Goal: Transaction & Acquisition: Purchase product/service

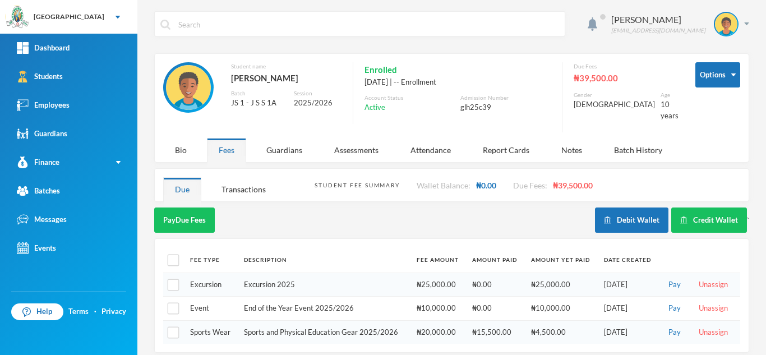
click at [103, 81] on link "Students" at bounding box center [68, 76] width 137 height 29
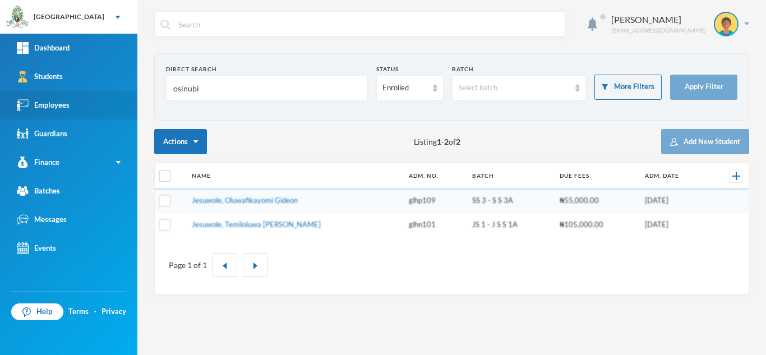
drag, startPoint x: 215, startPoint y: 96, endPoint x: 103, endPoint y: 95, distance: 111.6
click at [103, 95] on div "Greenland Hall Your Bluebic Account Greenland Hall Add a New School Dashboard S…" at bounding box center [383, 177] width 766 height 355
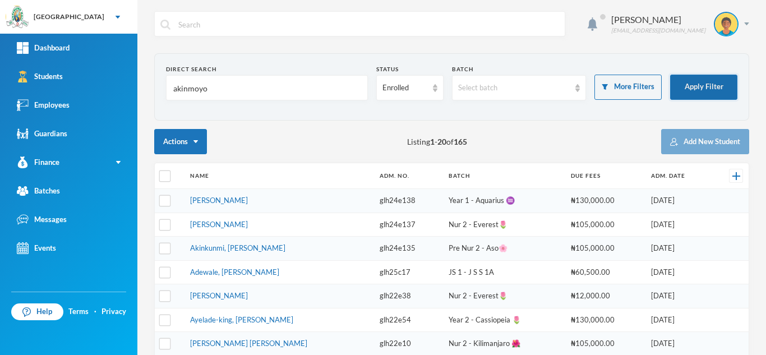
type input "akinmoyo"
click at [716, 82] on button "Apply Filter" at bounding box center [703, 87] width 67 height 25
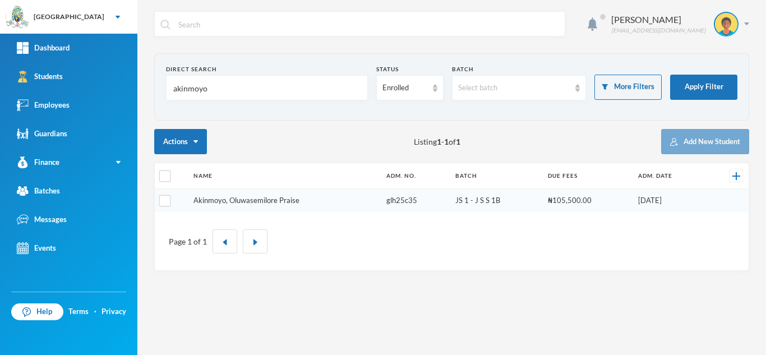
click at [244, 203] on link "Akinmoyo, Oluwasemilore Praise" at bounding box center [247, 200] width 106 height 9
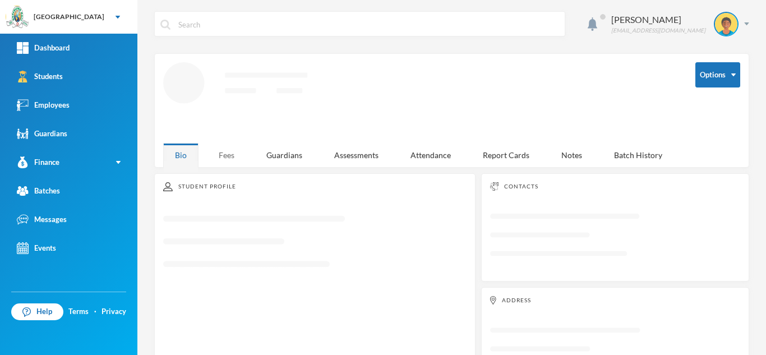
click at [219, 150] on div "Fees" at bounding box center [226, 155] width 39 height 24
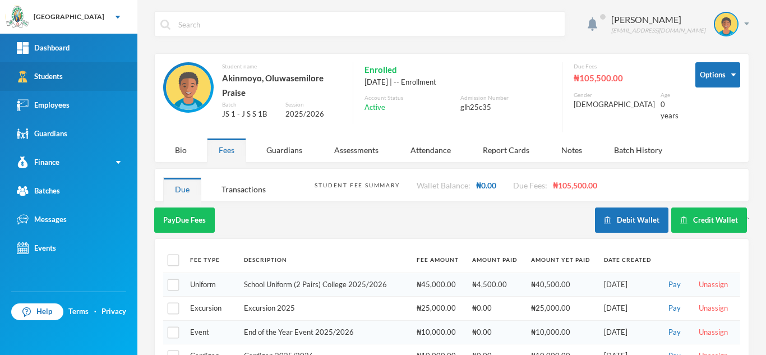
click at [78, 89] on link "Students" at bounding box center [68, 76] width 137 height 29
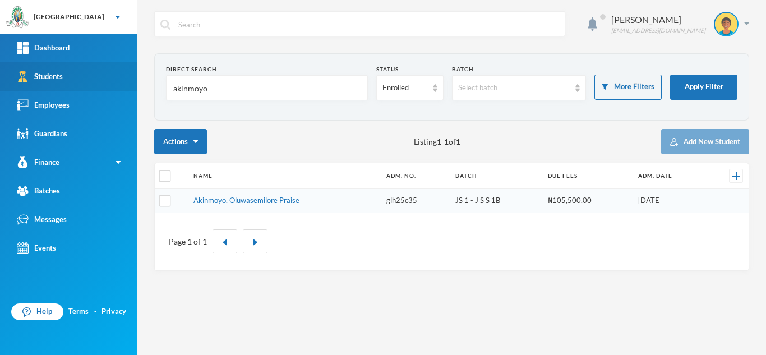
drag, startPoint x: 222, startPoint y: 92, endPoint x: 116, endPoint y: 89, distance: 106.6
click at [134, 88] on div "Greenland Hall Your Bluebic Account Greenland Hall Add a New School Dashboard S…" at bounding box center [383, 177] width 766 height 355
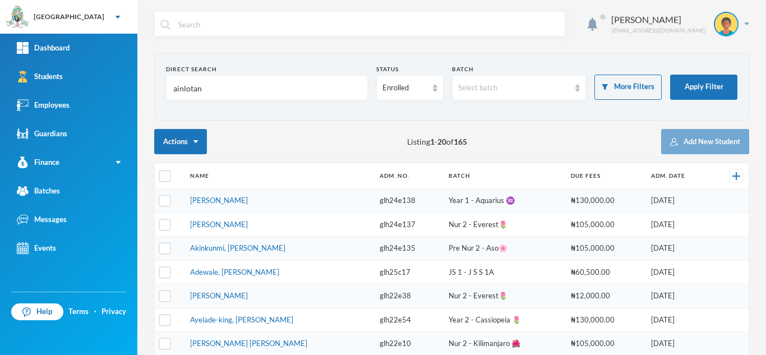
click at [177, 89] on input "ainlotan" at bounding box center [267, 88] width 190 height 25
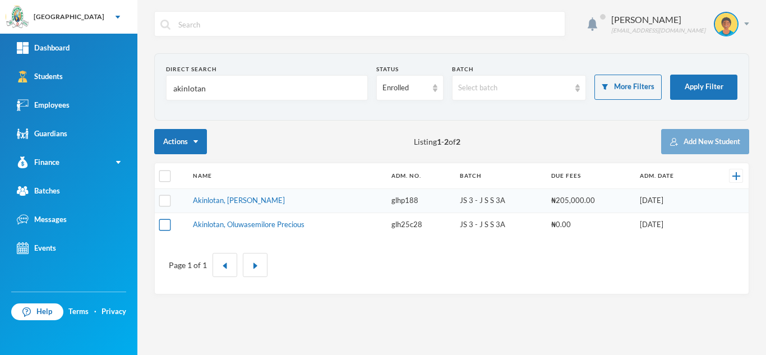
type input "akinlotan"
click at [163, 221] on input "checkbox" at bounding box center [165, 225] width 12 height 12
checkbox input "true"
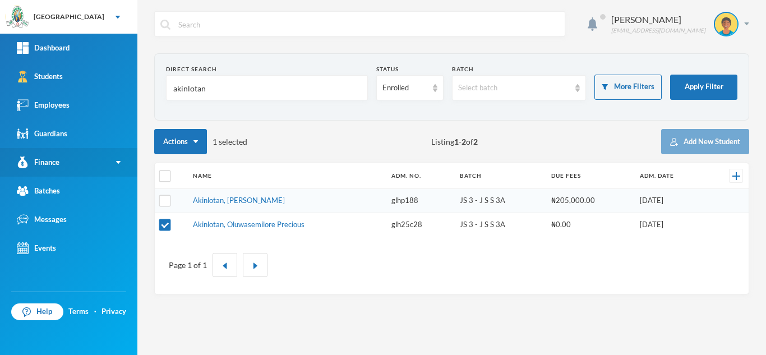
click at [81, 160] on link "Finance" at bounding box center [68, 162] width 137 height 29
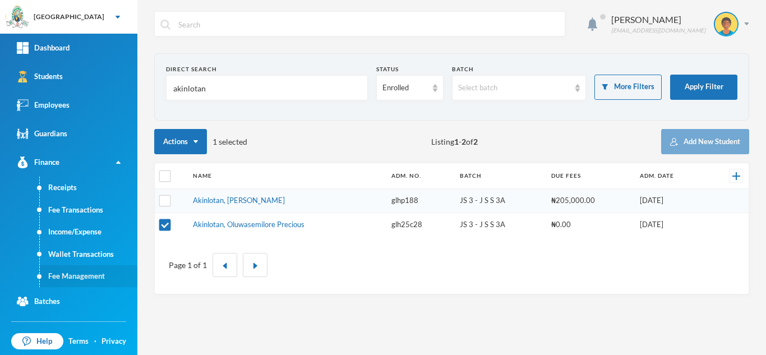
click at [96, 278] on link "Fee Management" at bounding box center [89, 276] width 98 height 22
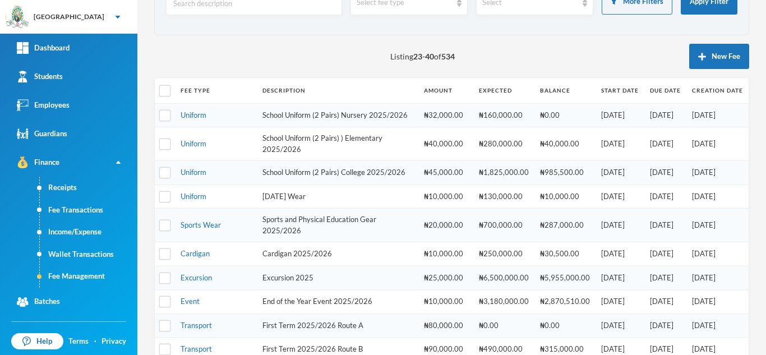
scroll to position [13, 0]
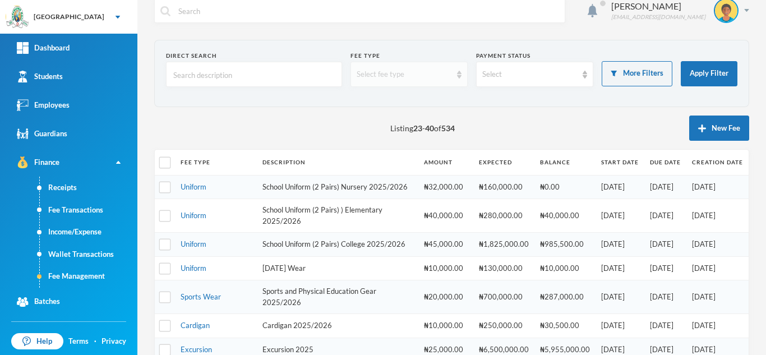
click at [394, 74] on div "Select fee type" at bounding box center [404, 74] width 95 height 11
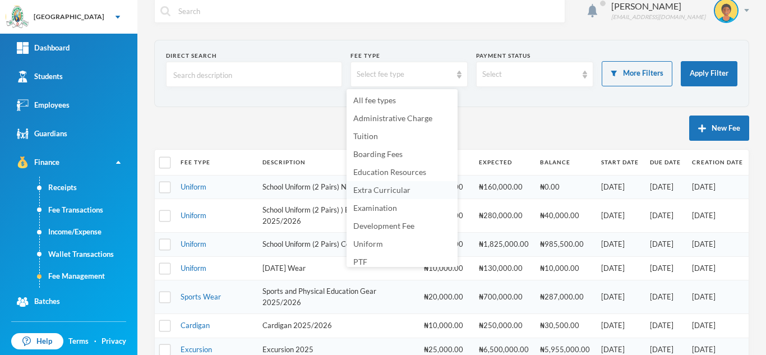
click at [385, 189] on span "Extra Curricular" at bounding box center [381, 190] width 57 height 10
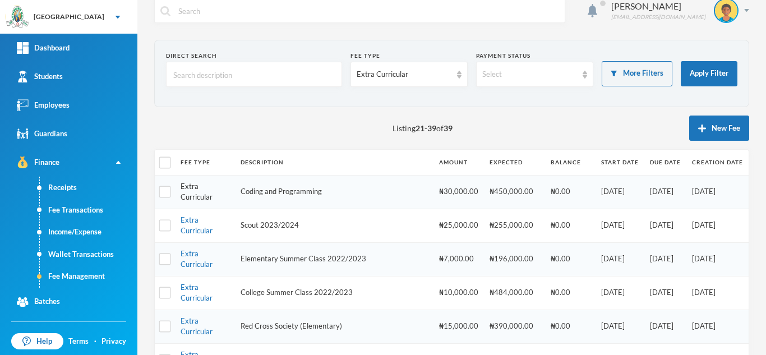
click at [196, 195] on link "Extra Curricular" at bounding box center [197, 192] width 32 height 20
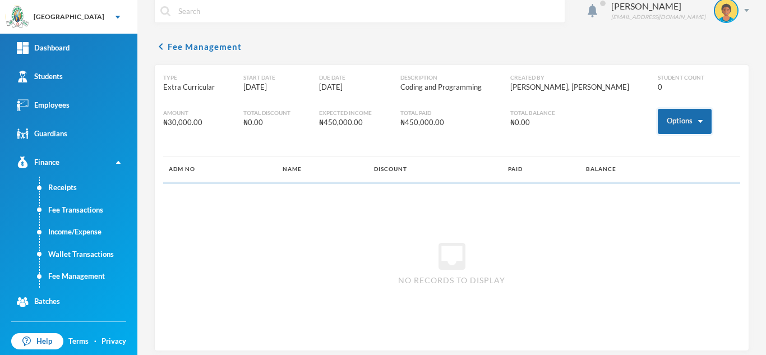
click at [658, 118] on button "Options" at bounding box center [685, 121] width 54 height 25
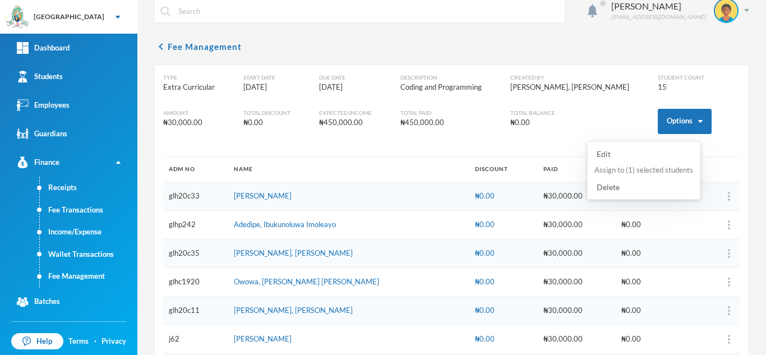
click at [642, 169] on button "Assign to ( 1 ) selected students" at bounding box center [643, 170] width 101 height 20
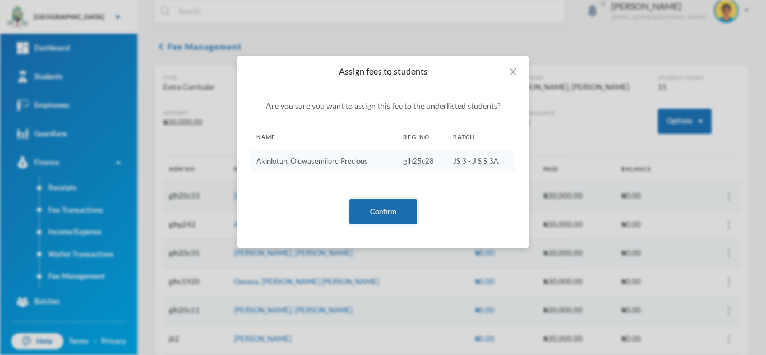
click at [394, 206] on button "Confirm" at bounding box center [383, 211] width 68 height 25
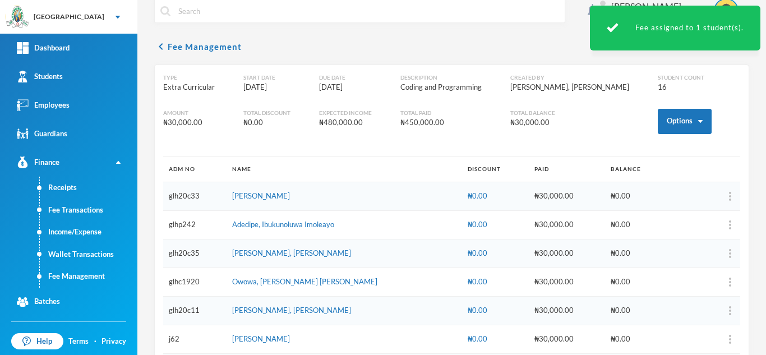
scroll to position [318, 0]
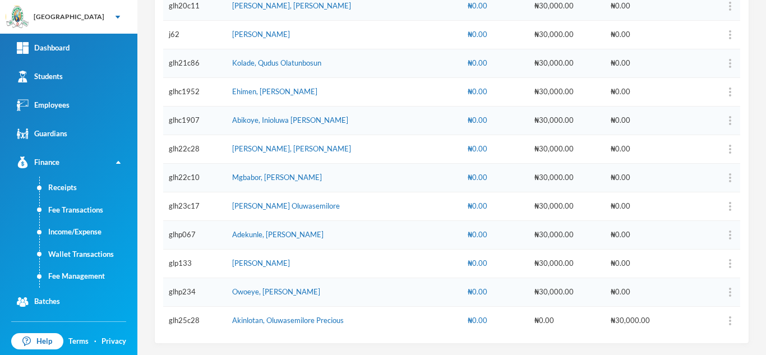
click at [220, 344] on div "Aderogba Olumide olumide.aderogba@greenlandhall.org chevron_left Fee Management…" at bounding box center [451, 177] width 629 height 355
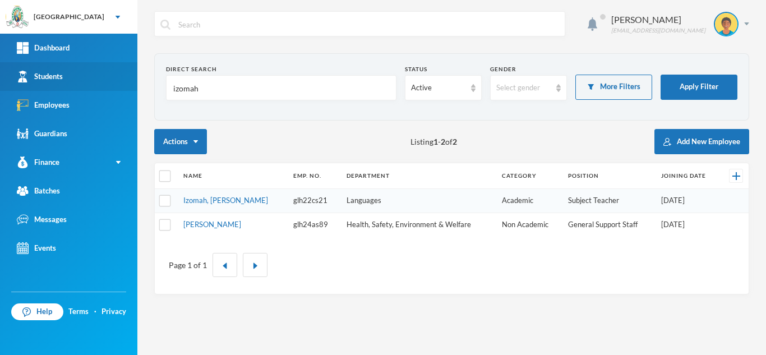
click at [90, 83] on link "Students" at bounding box center [68, 76] width 137 height 29
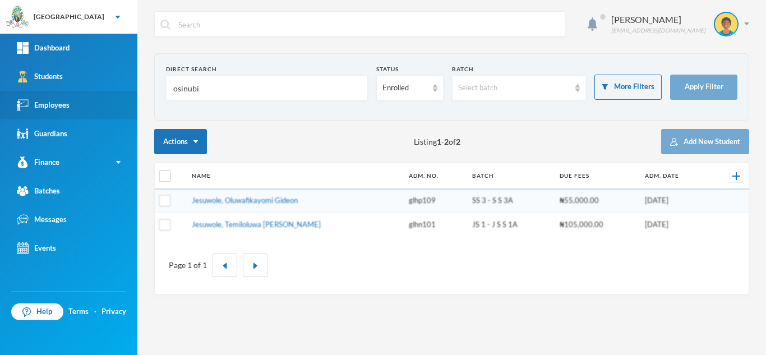
drag, startPoint x: 218, startPoint y: 93, endPoint x: 105, endPoint y: 103, distance: 112.6
click at [105, 103] on div "Greenland Hall Your Bluebic Account Greenland Hall Add a New School Dashboard S…" at bounding box center [383, 177] width 766 height 355
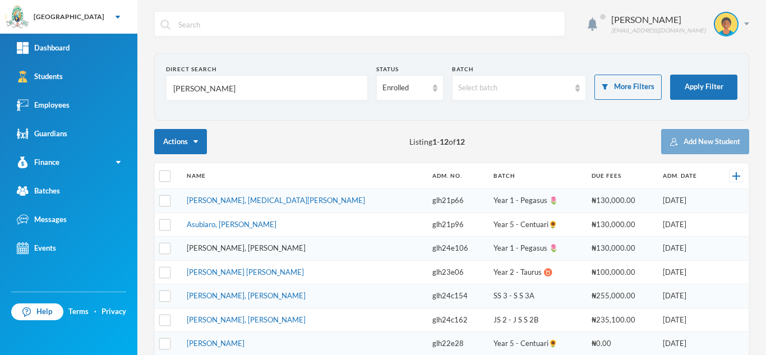
type input "[PERSON_NAME]"
click at [238, 250] on link "[PERSON_NAME], [PERSON_NAME]" at bounding box center [246, 247] width 119 height 9
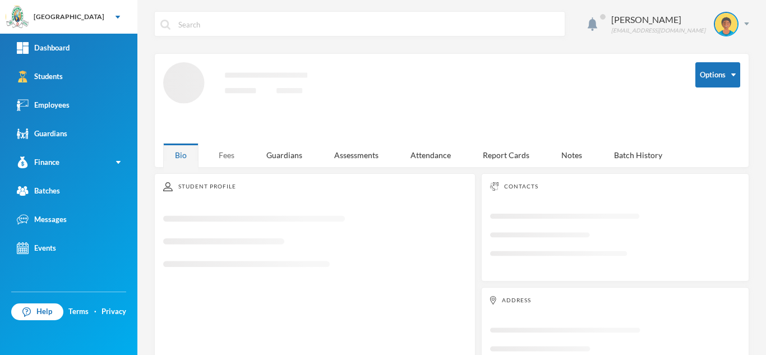
click at [223, 154] on div "Fees" at bounding box center [226, 155] width 39 height 24
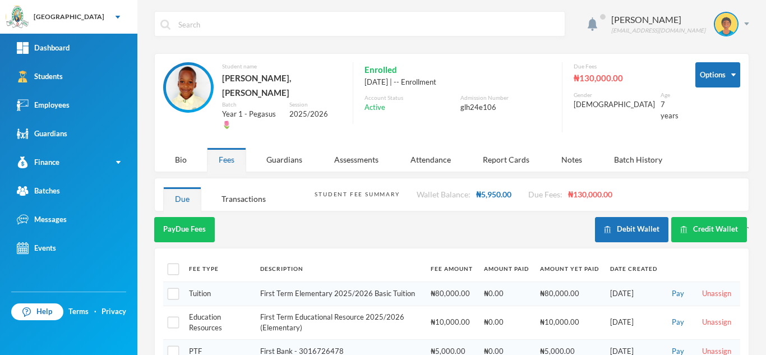
click at [245, 148] on div "Fees" at bounding box center [226, 160] width 39 height 24
click at [357, 223] on div "Pay Due Fees" at bounding box center [374, 229] width 441 height 25
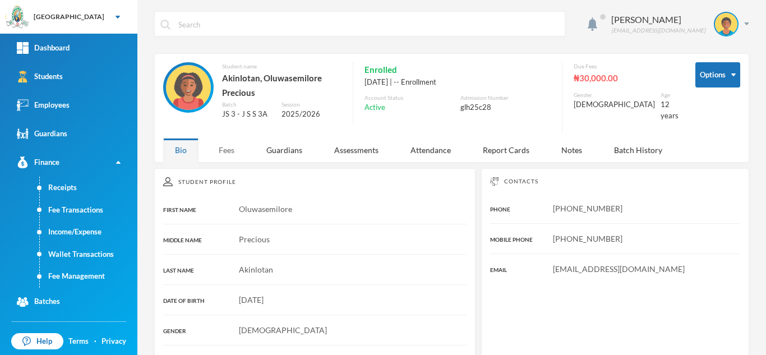
click at [227, 147] on div "Fees" at bounding box center [226, 150] width 39 height 24
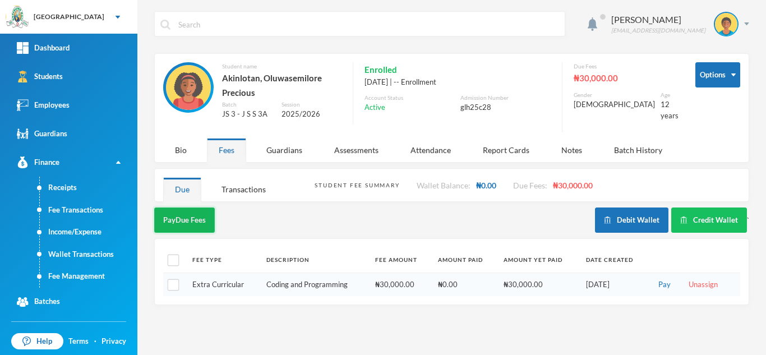
click at [188, 217] on button "Pay Due Fees" at bounding box center [184, 220] width 61 height 25
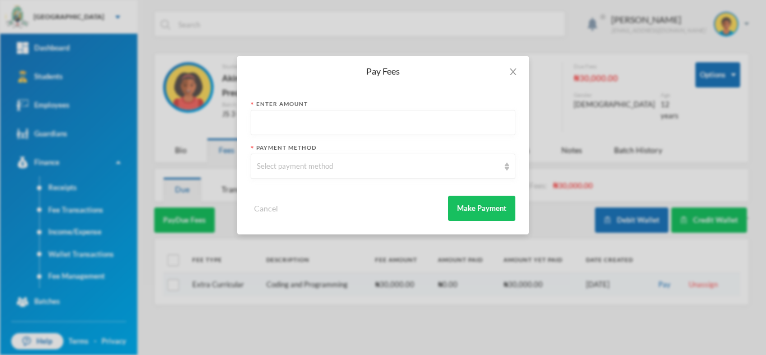
click at [303, 123] on input "text" at bounding box center [383, 123] width 252 height 25
type input "31000"
click at [303, 163] on div "Select payment method" at bounding box center [378, 166] width 242 height 11
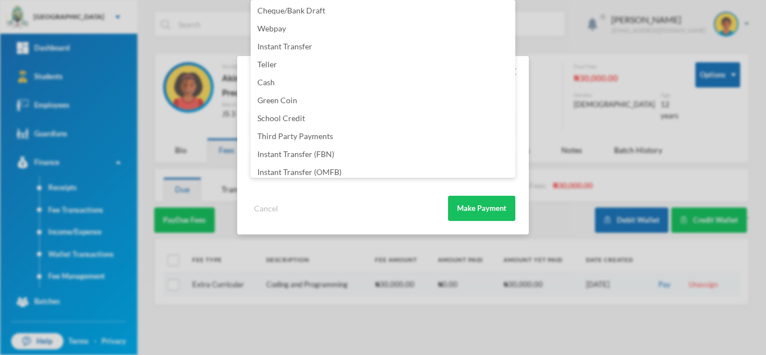
scroll to position [132, 0]
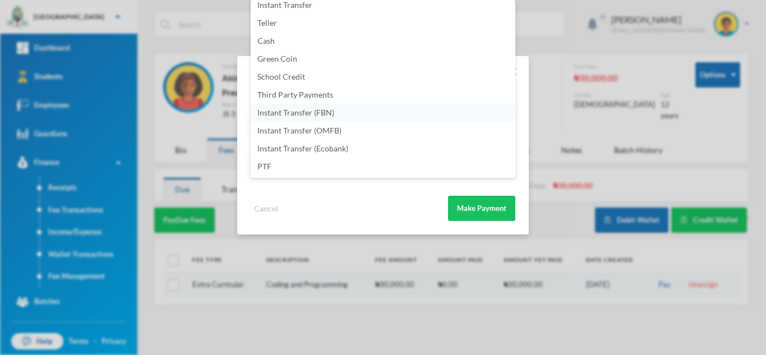
click at [418, 111] on li "Instant Transfer (FBN)" at bounding box center [383, 113] width 265 height 18
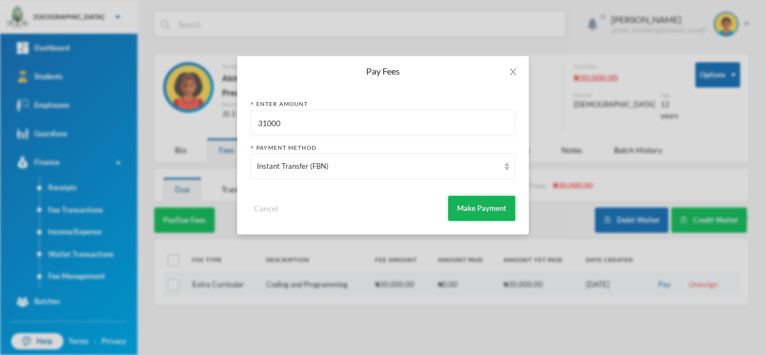
click at [491, 208] on button "Make Payment" at bounding box center [481, 208] width 67 height 25
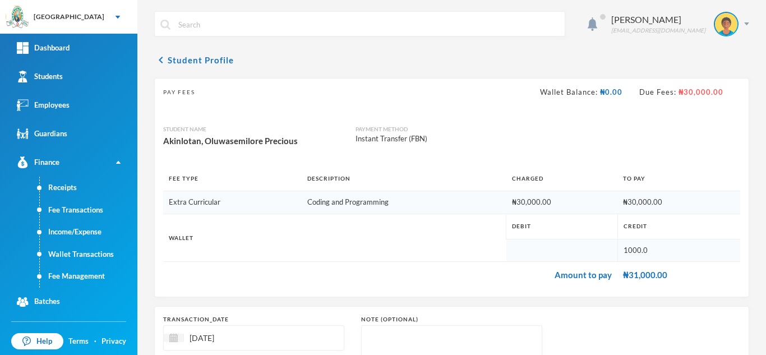
scroll to position [120, 0]
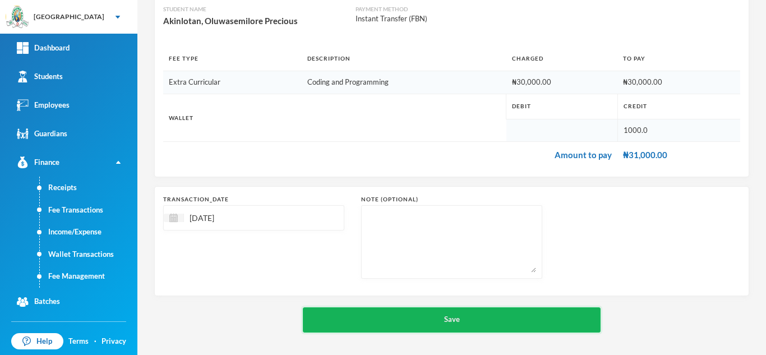
click at [417, 326] on button "Save" at bounding box center [452, 319] width 298 height 25
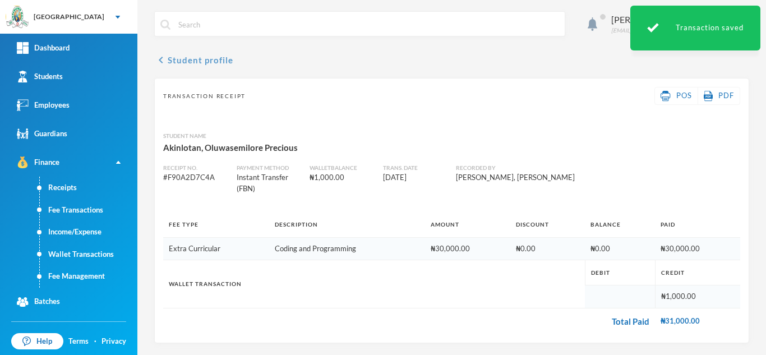
click at [192, 57] on button "chevron_left Student profile" at bounding box center [193, 59] width 79 height 13
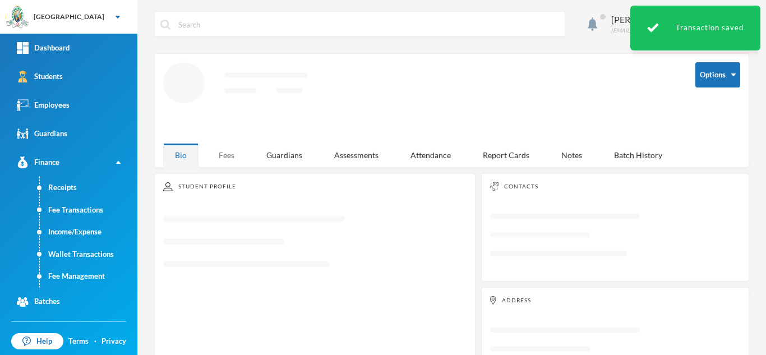
click at [227, 156] on div "Fees" at bounding box center [226, 155] width 39 height 24
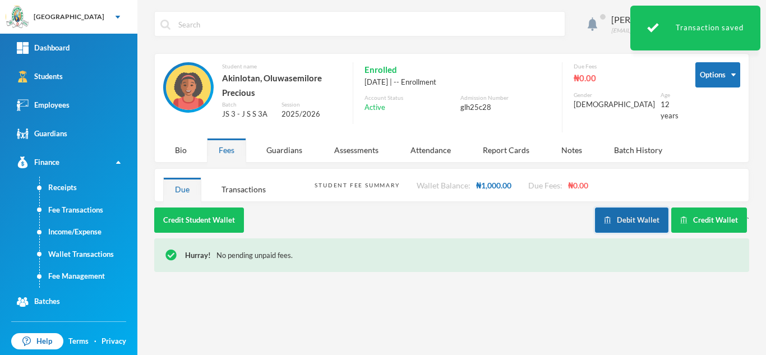
click at [635, 221] on button "Debit Wallet" at bounding box center [631, 220] width 73 height 25
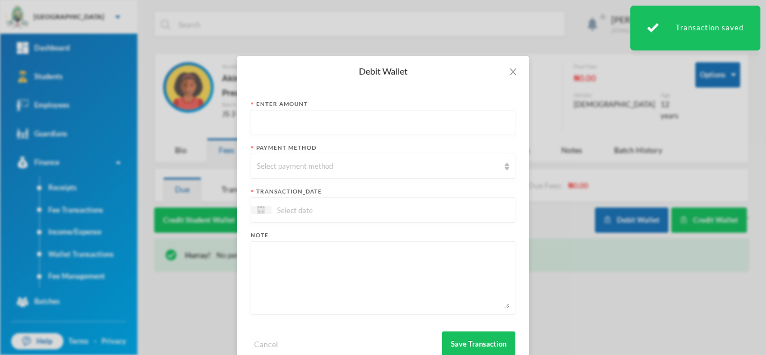
click at [271, 126] on input "text" at bounding box center [383, 123] width 252 height 25
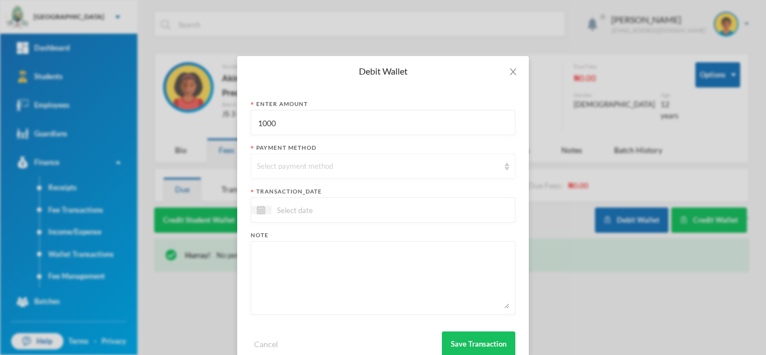
type input "1000"
click at [268, 163] on div "Select payment method" at bounding box center [378, 166] width 242 height 11
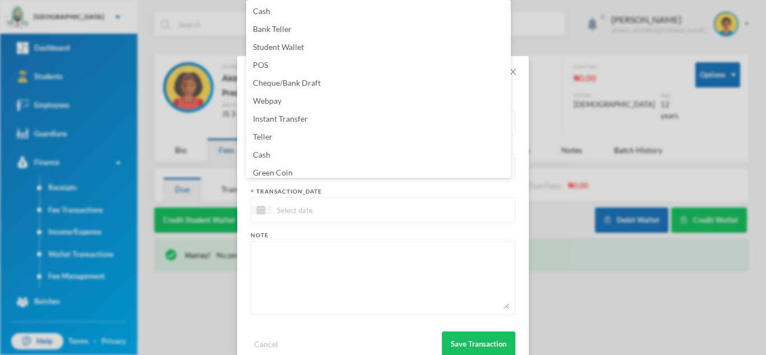
scroll to position [114, 0]
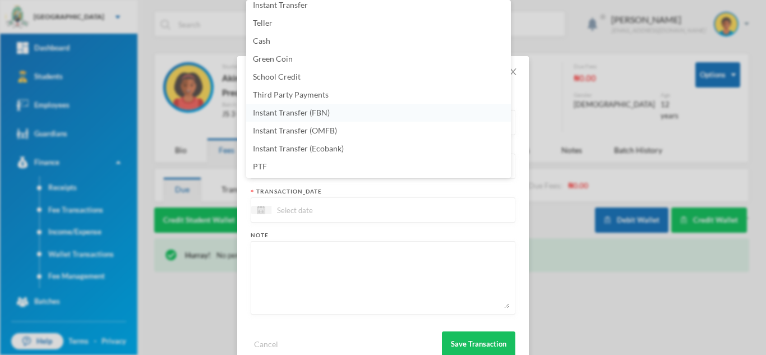
click at [394, 113] on li "Instant Transfer (FBN)" at bounding box center [378, 113] width 265 height 18
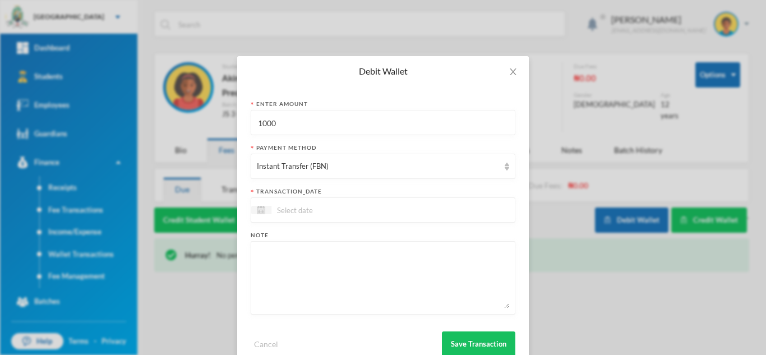
click at [324, 214] on input at bounding box center [319, 210] width 94 height 13
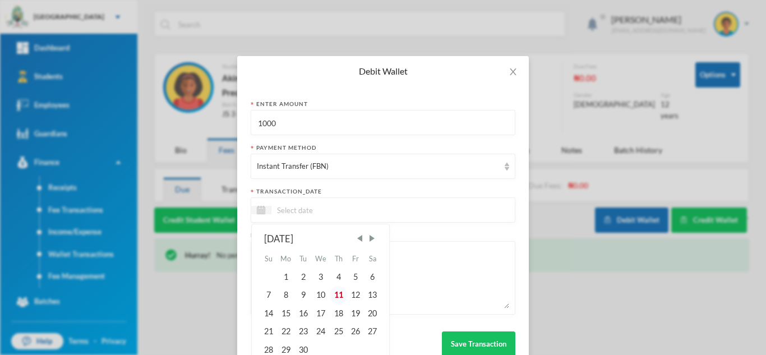
click at [337, 291] on div "11" at bounding box center [338, 295] width 17 height 18
type input "[DATE]"
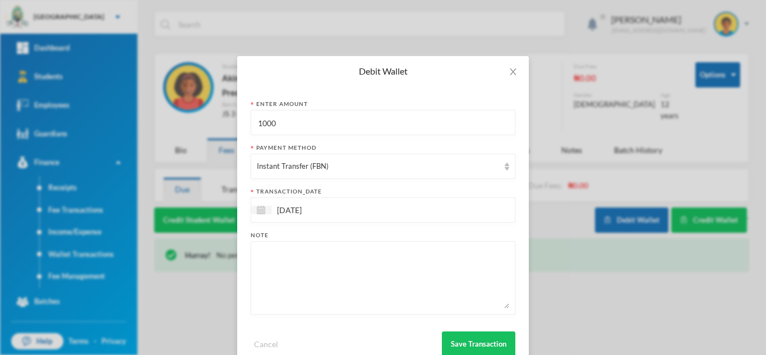
click at [352, 268] on textarea at bounding box center [383, 277] width 252 height 61
type textarea "mathset"
click at [313, 173] on div "Instant Transfer (FBN)" at bounding box center [383, 166] width 265 height 25
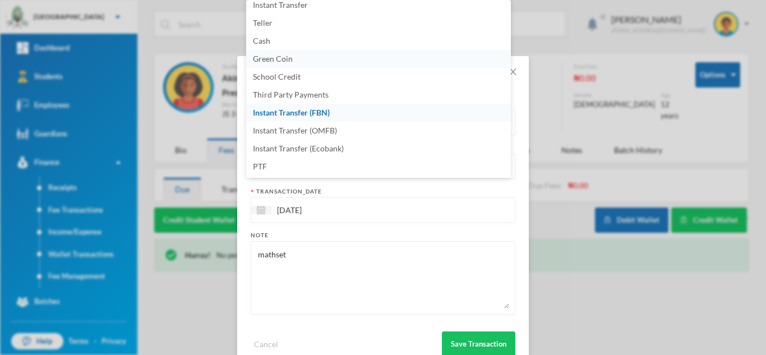
click at [291, 61] on span "Green Coin" at bounding box center [273, 59] width 40 height 10
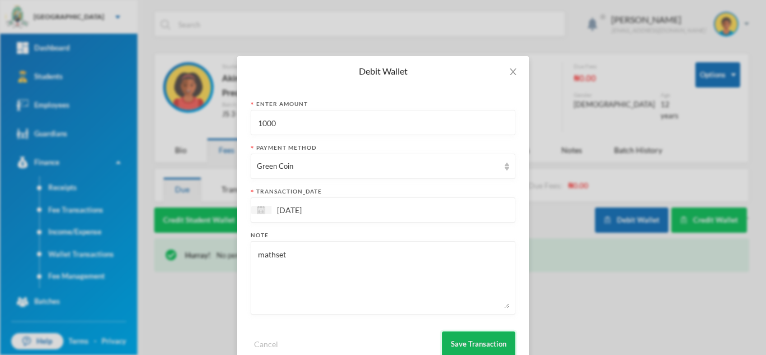
click at [482, 340] on button "Save Transaction" at bounding box center [478, 344] width 73 height 25
